Goal: Transaction & Acquisition: Purchase product/service

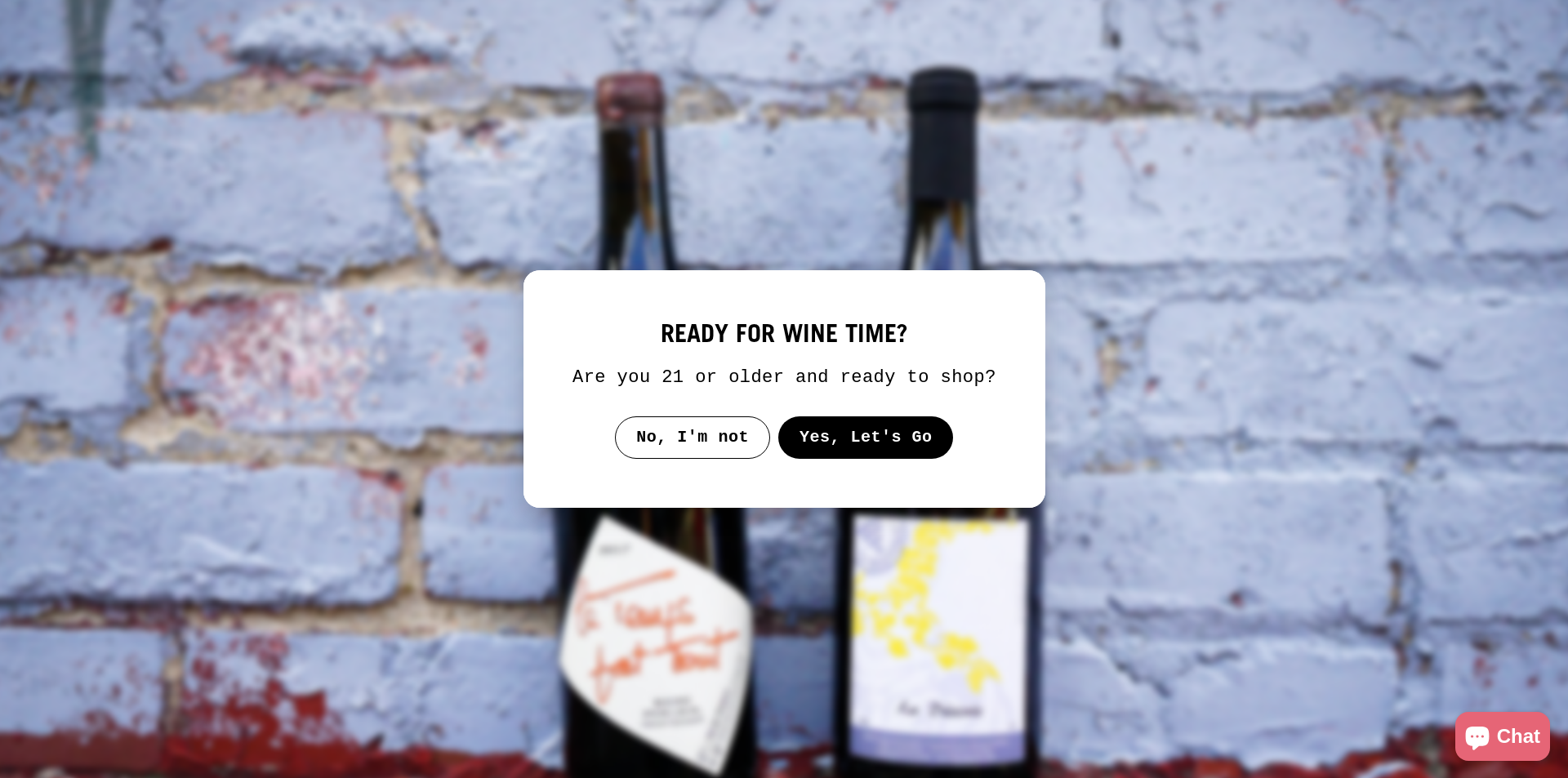
click at [838, 442] on button "Yes, Let's Go" at bounding box center [865, 437] width 175 height 42
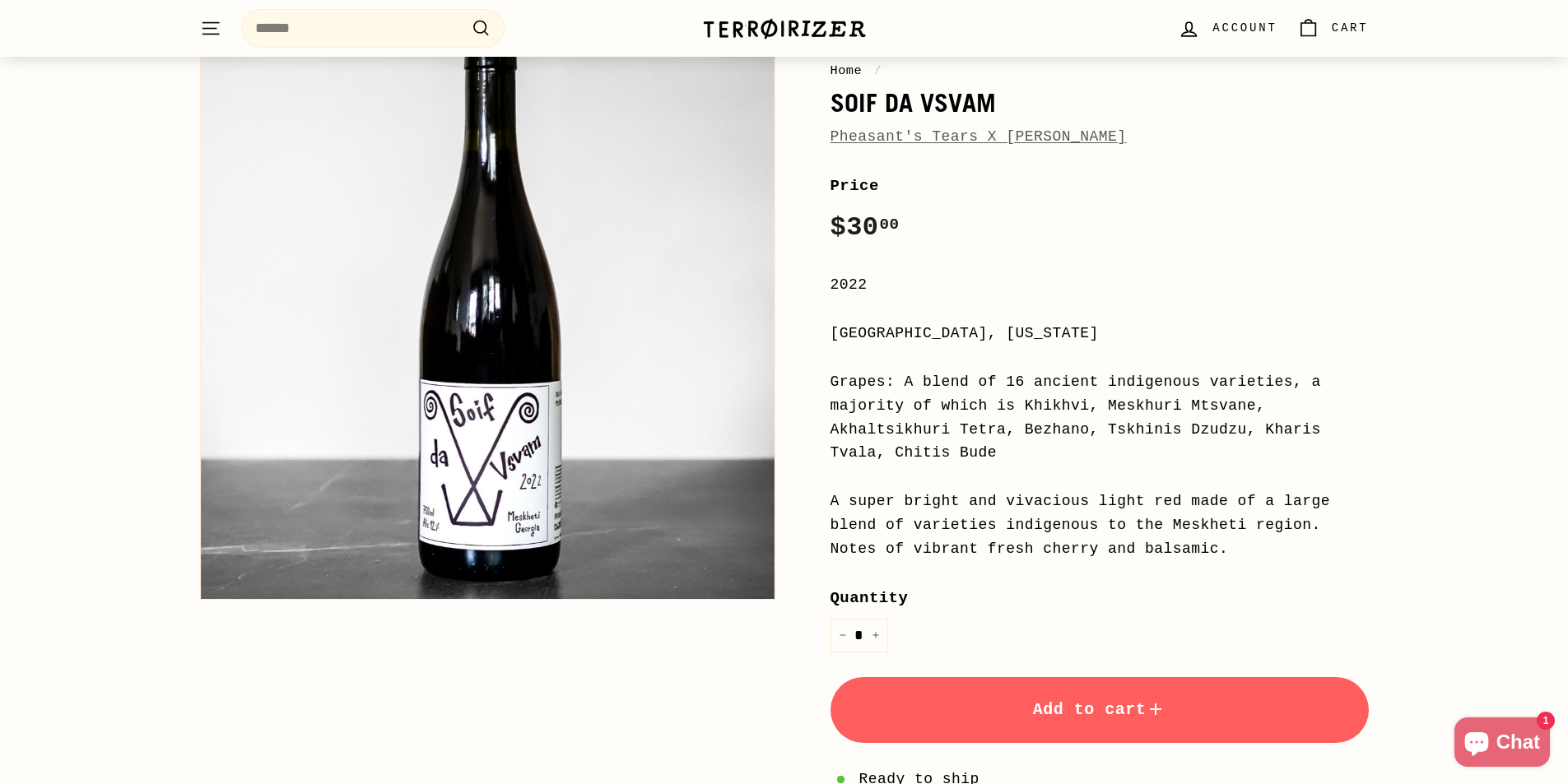
scroll to position [411, 0]
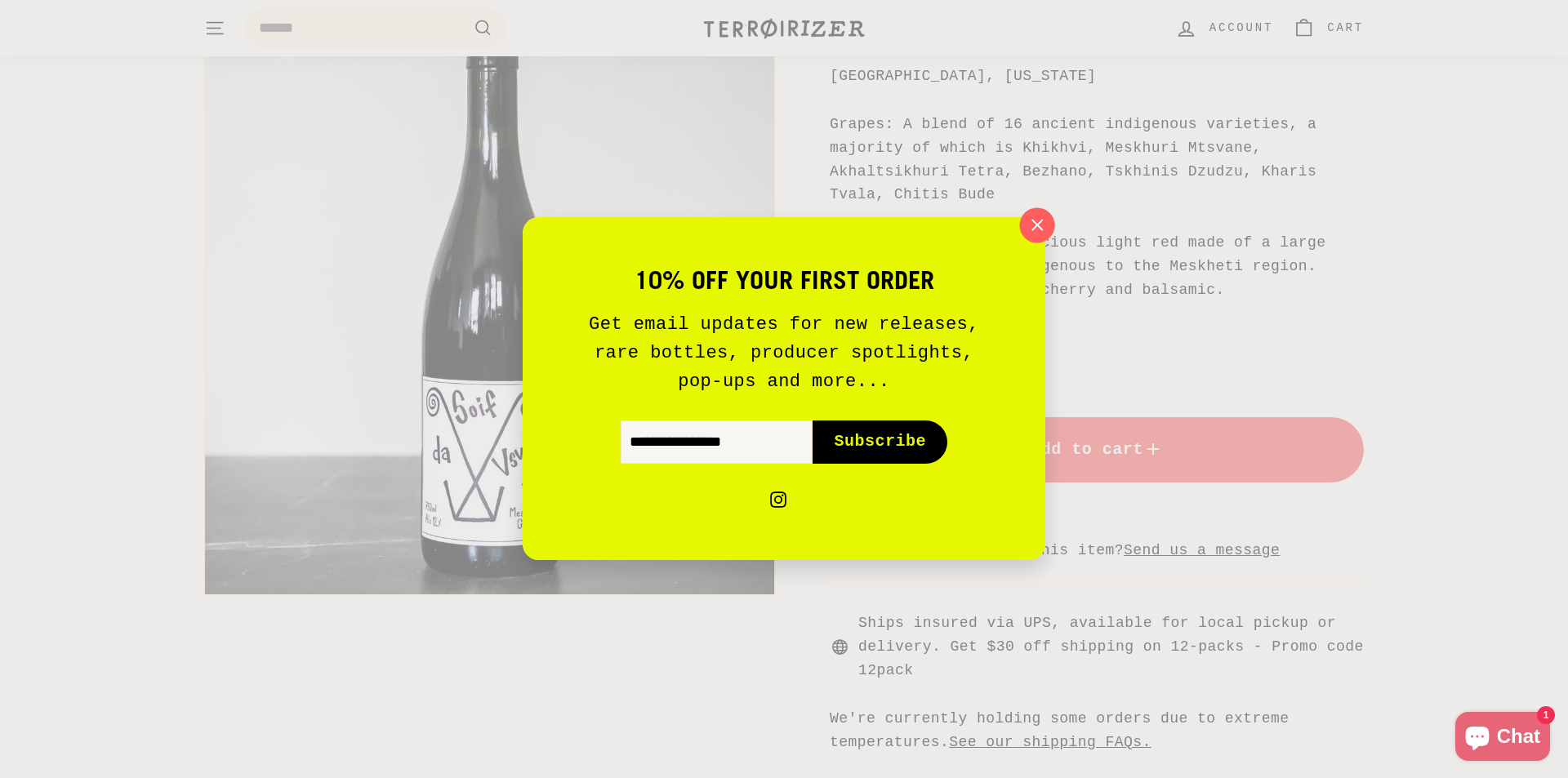
click at [1038, 224] on icon "button" at bounding box center [1037, 224] width 10 height 10
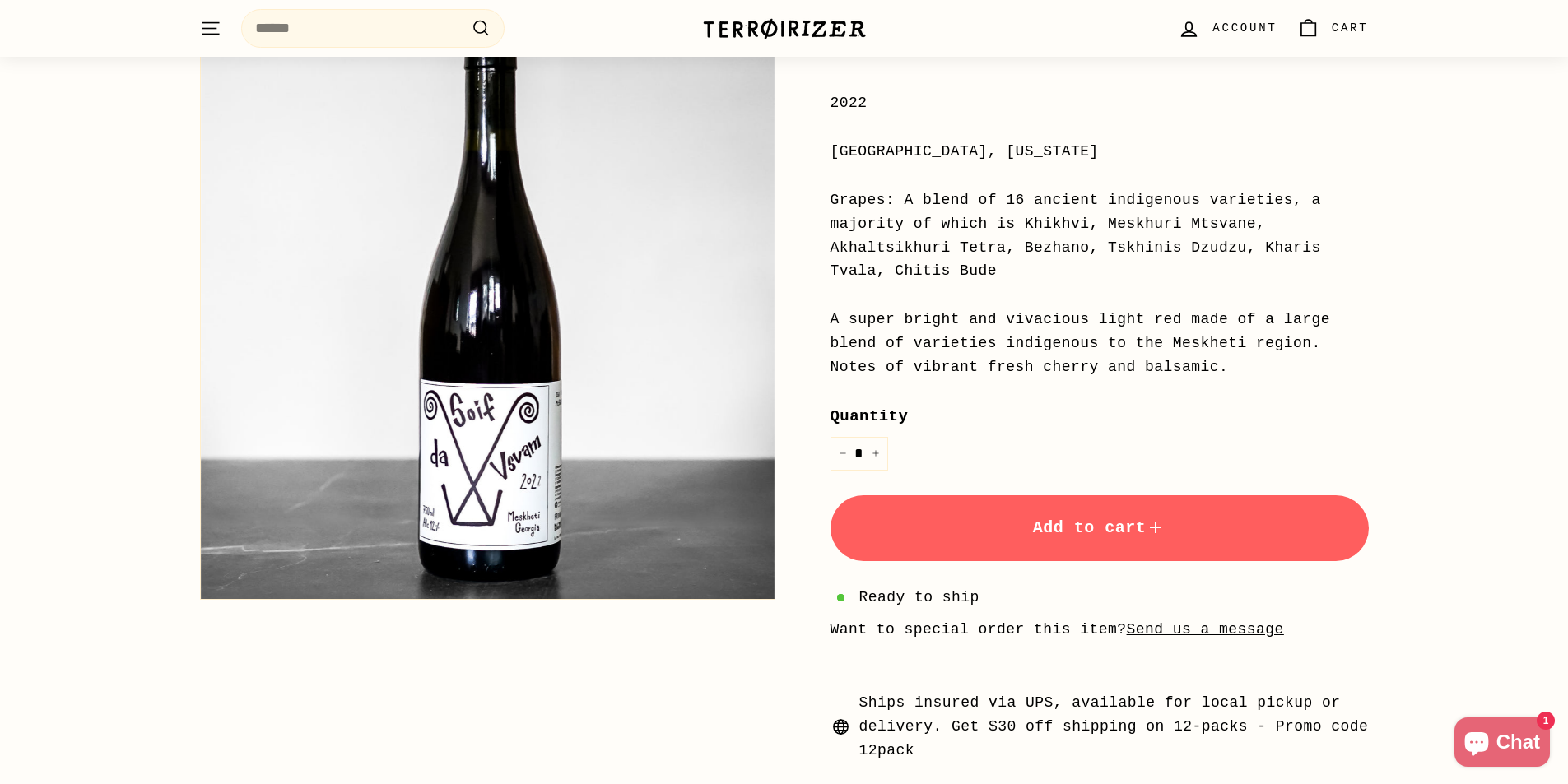
scroll to position [329, 0]
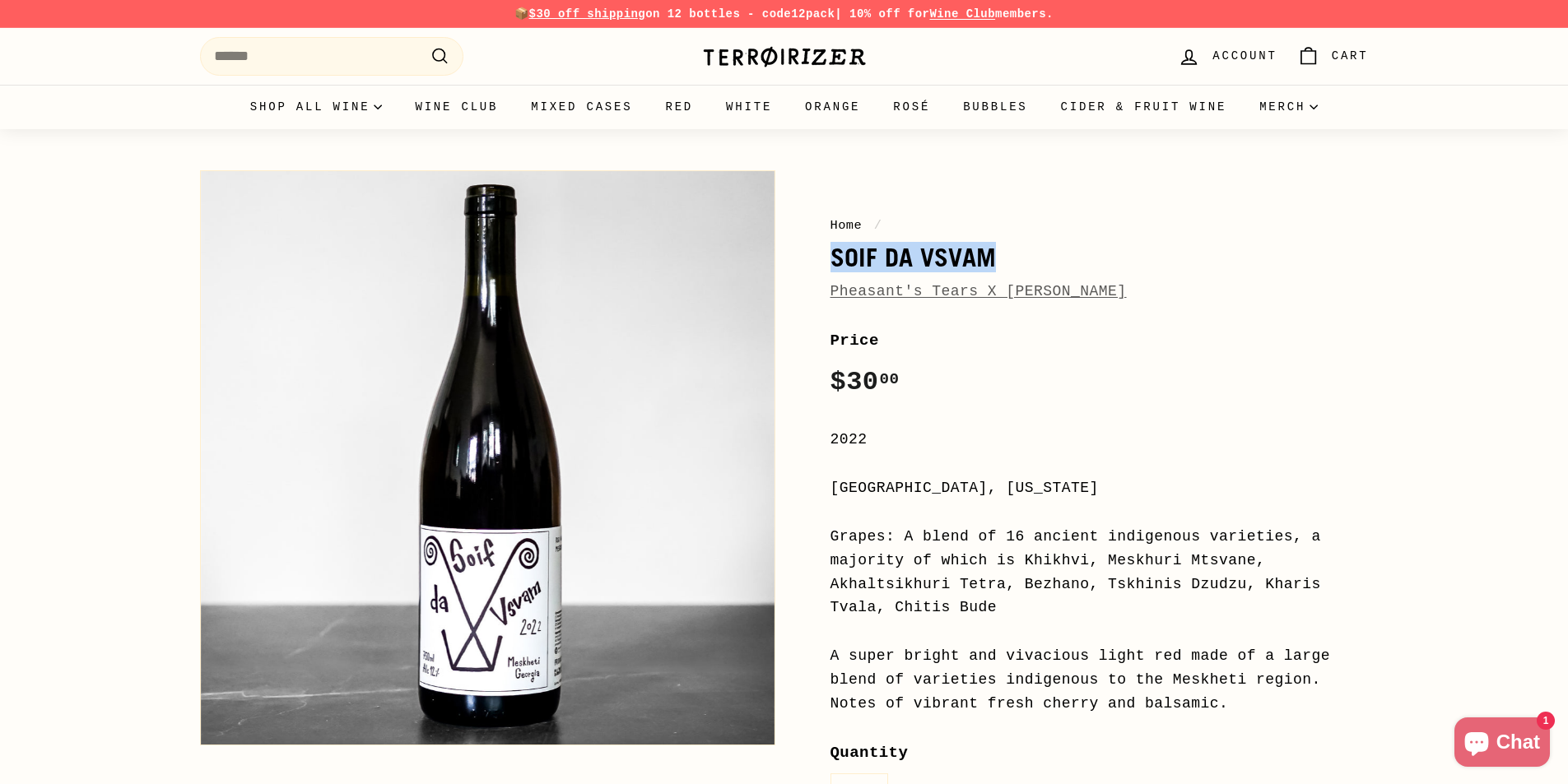
drag, startPoint x: 831, startPoint y: 253, endPoint x: 1047, endPoint y: 254, distance: 216.0
click at [1047, 254] on h1 "Soif da Vsvam" at bounding box center [1100, 258] width 539 height 28
copy h1 "Soif da Vsvam"
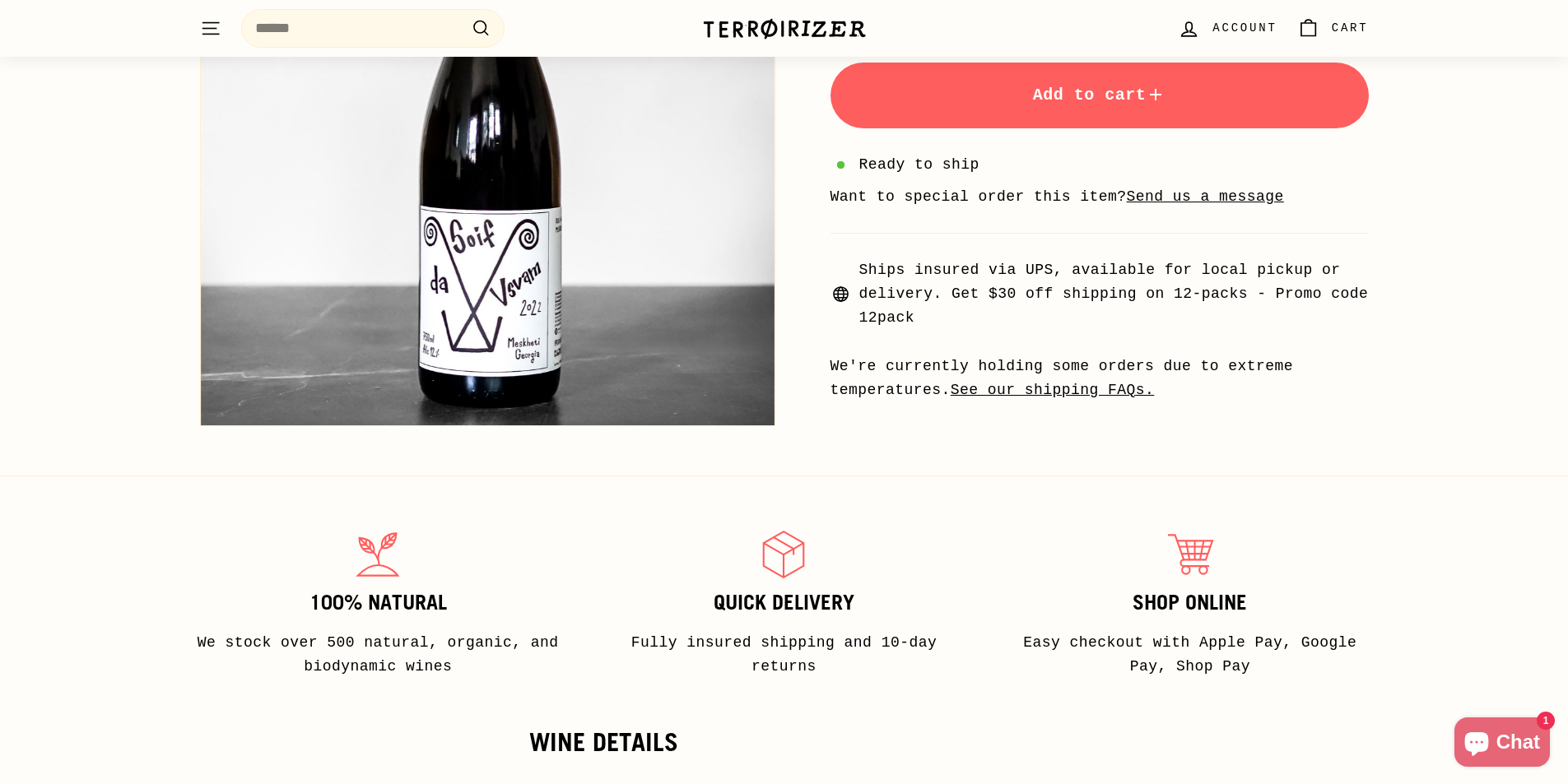
scroll to position [905, 0]
